Goal: Information Seeking & Learning: Learn about a topic

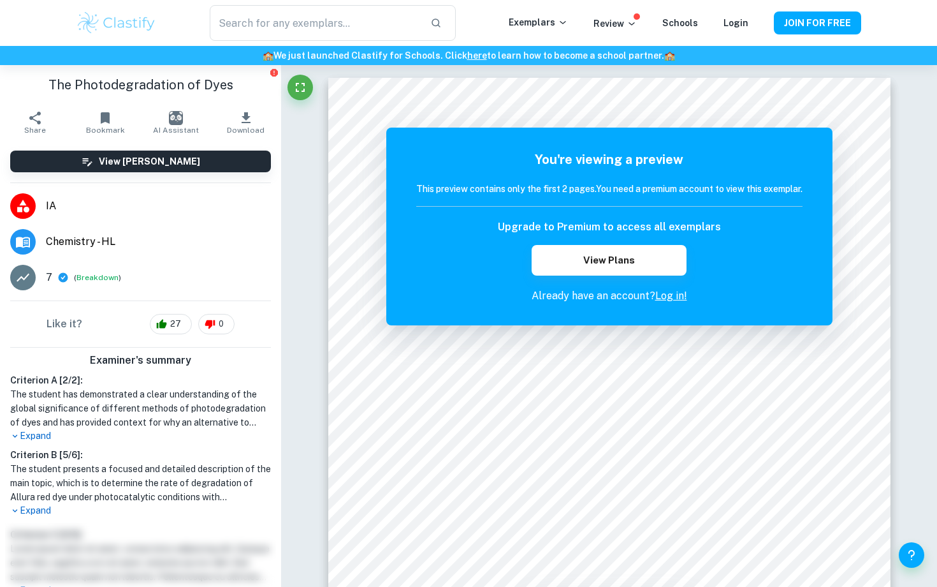
click at [142, 87] on h1 "The Photodegradation of Dyes" at bounding box center [140, 84] width 261 height 19
click at [126, 13] on img at bounding box center [116, 23] width 81 height 26
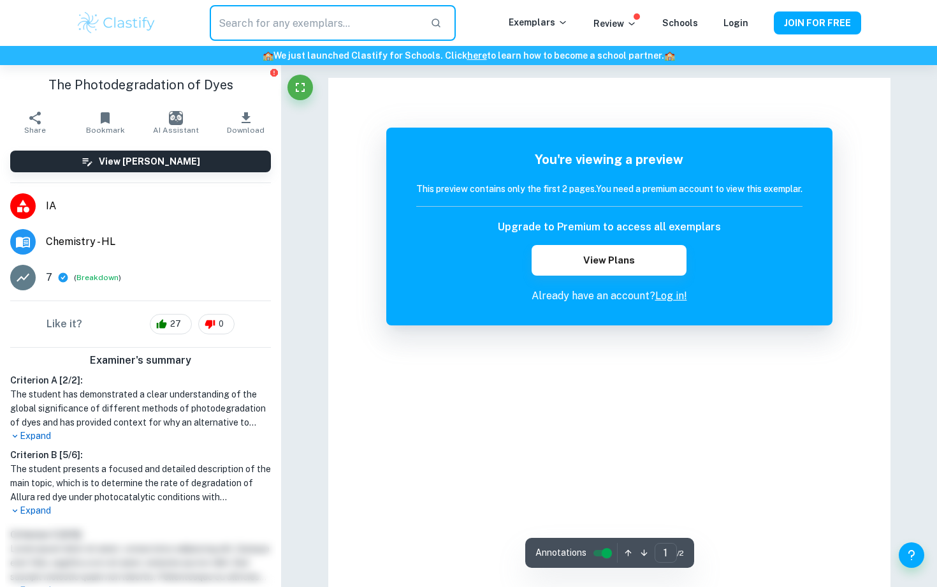
click at [285, 28] on input "text" at bounding box center [315, 23] width 210 height 36
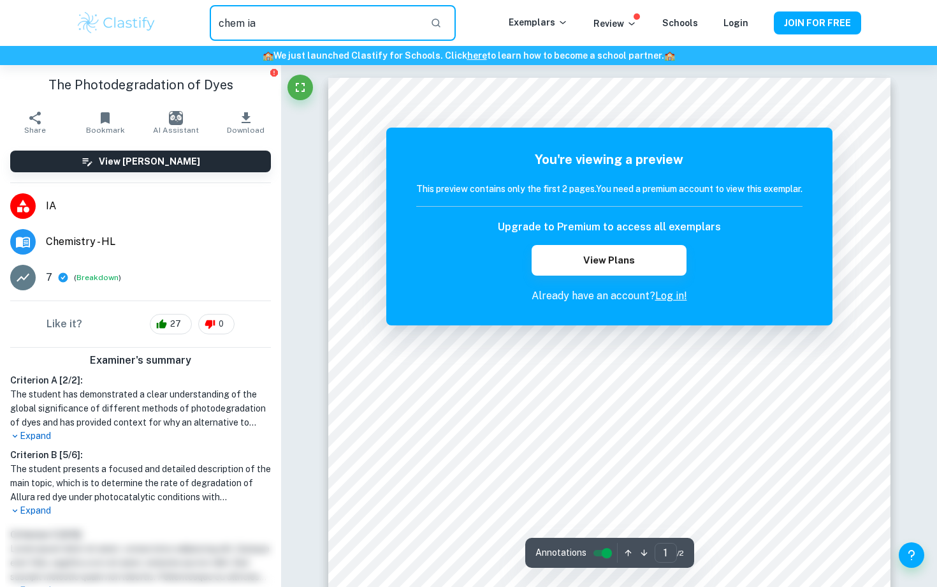
type input "chem ia"
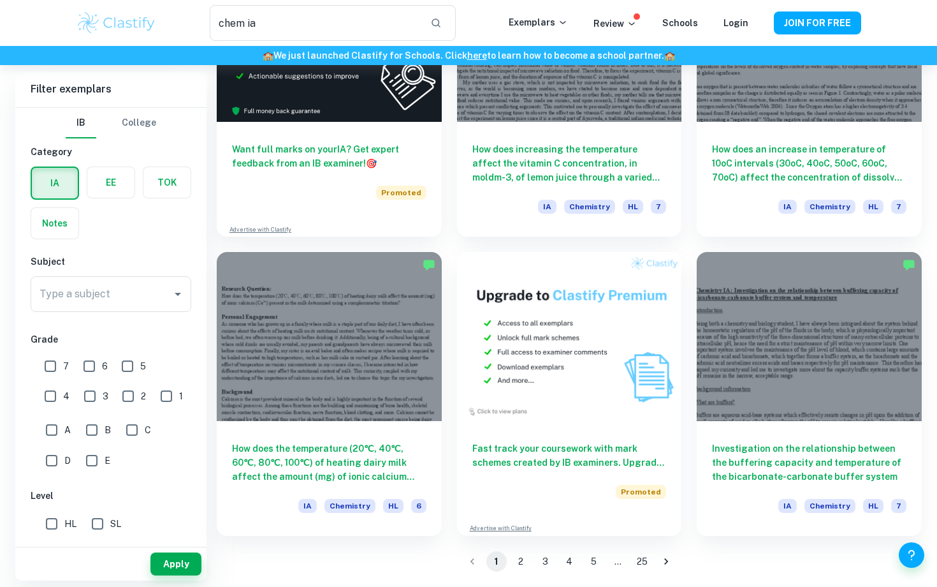
scroll to position [1978, 0]
click at [520, 562] on button "2" at bounding box center [521, 561] width 20 height 20
